Goal: Find specific page/section: Find specific page/section

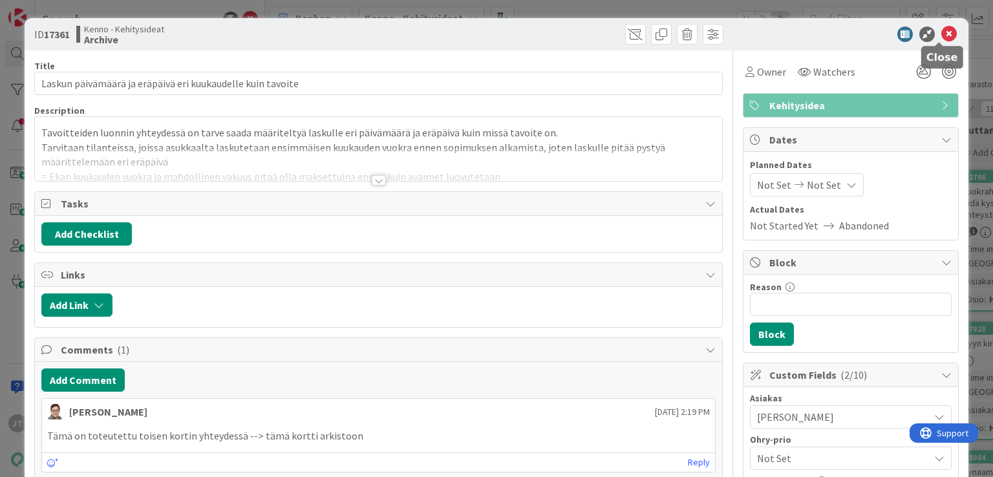
click at [942, 34] on icon at bounding box center [950, 35] width 16 height 16
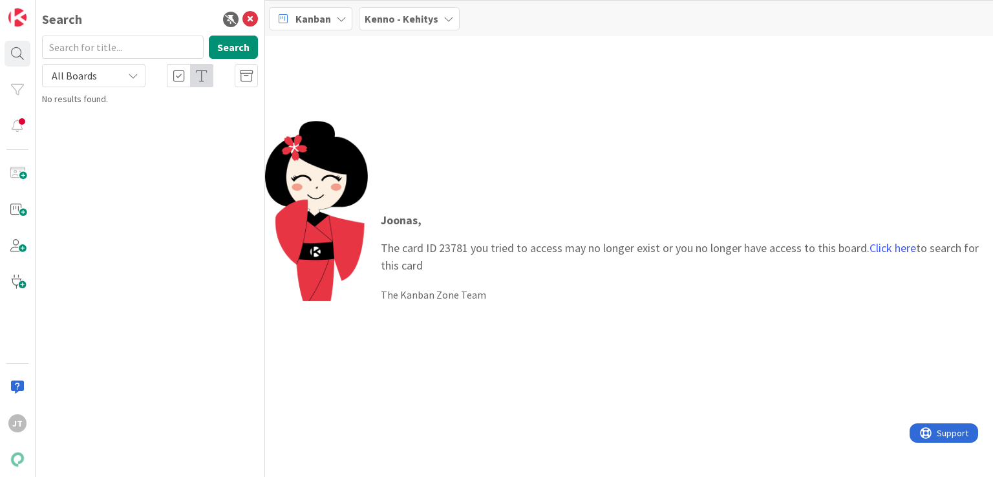
click at [453, 247] on p "Joonas , The card ID 23781 you tried to access may no longer exist or you no lo…" at bounding box center [680, 242] width 599 height 63
click at [453, 248] on p "Joonas , The card ID 23781 you tried to access may no longer exist or you no lo…" at bounding box center [680, 242] width 599 height 63
copy p "23781"
click at [109, 58] on input "text" at bounding box center [123, 47] width 162 height 23
paste input "23781"
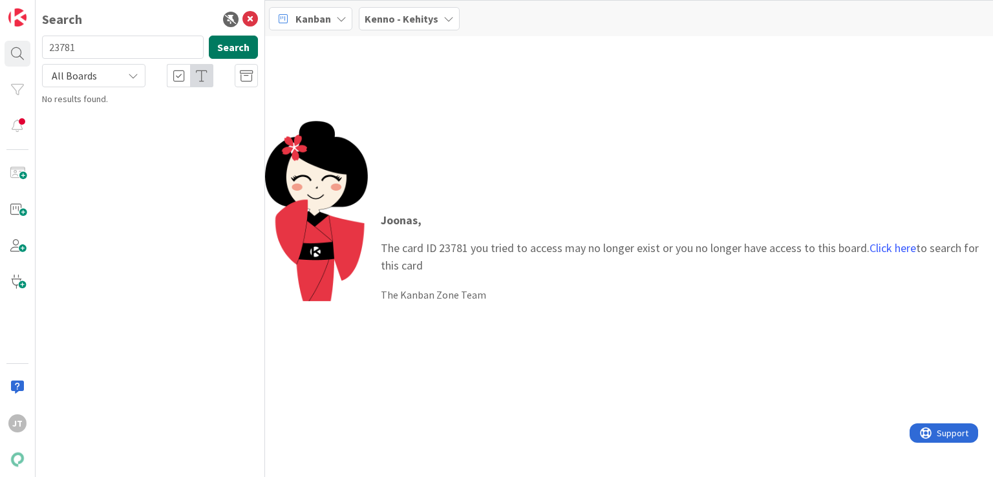
click at [227, 49] on button "Search" at bounding box center [233, 47] width 49 height 23
type input "23781"
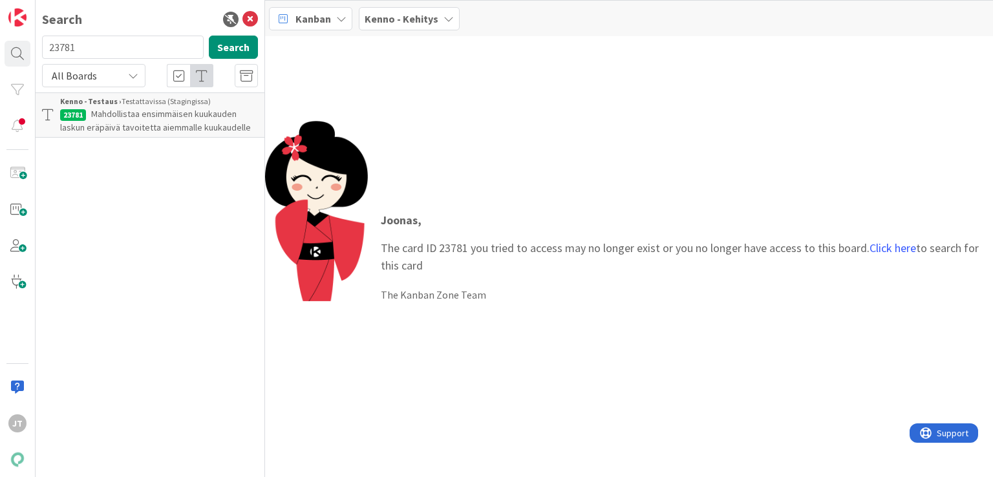
click at [137, 118] on span "Mahdollistaa ensimmäisen kuukauden laskun eräpäivä tavoitetta aiemmalle kuukaud…" at bounding box center [155, 120] width 191 height 25
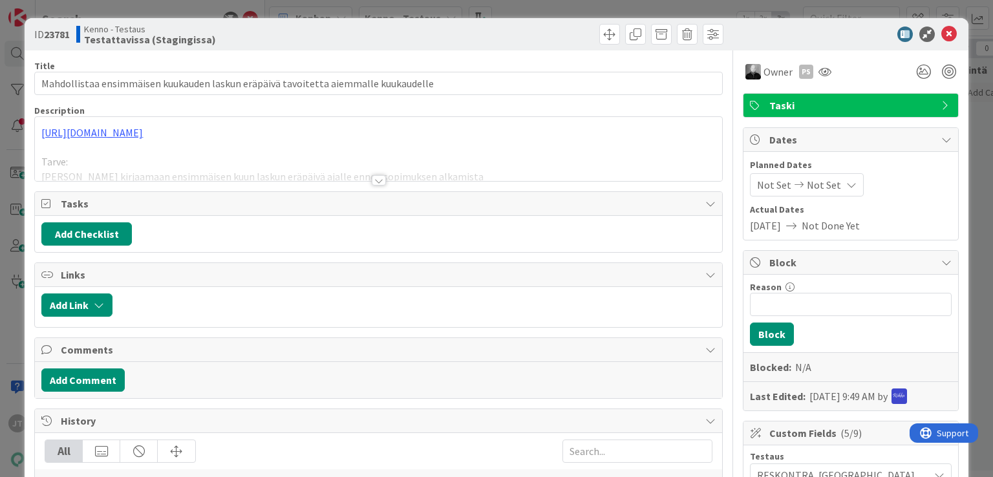
click at [59, 34] on b "23781" at bounding box center [57, 34] width 26 height 13
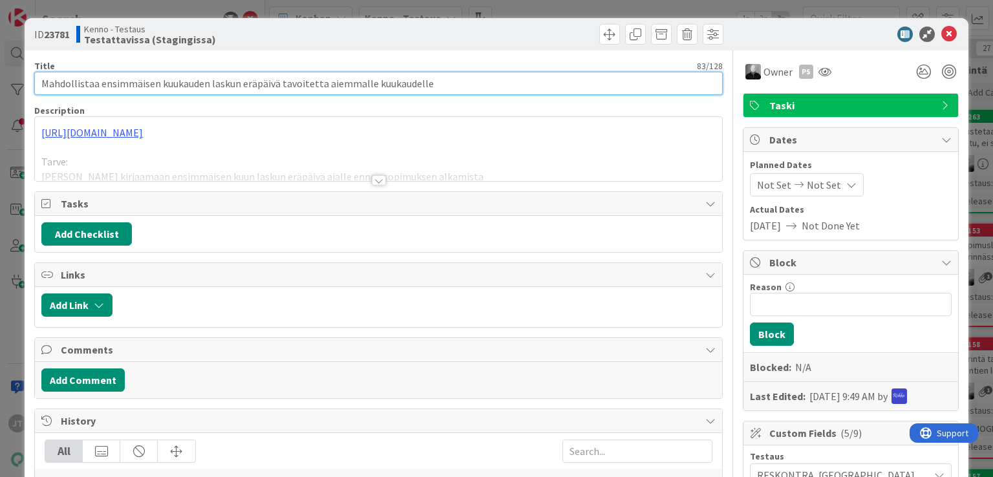
click at [133, 86] on input "Mahdollistaa ensimmäisen kuukauden laskun eräpäivä tavoitetta aiemmalle kuukaud…" at bounding box center [378, 83] width 688 height 23
